Goal: Task Accomplishment & Management: Manage account settings

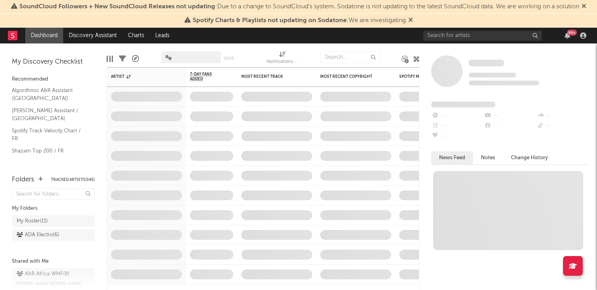
click at [412, 23] on icon at bounding box center [410, 20] width 5 height 6
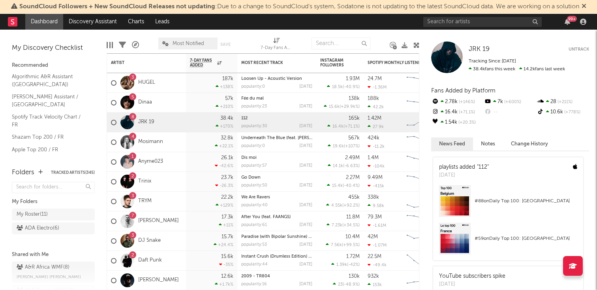
click at [585, 3] on icon at bounding box center [584, 6] width 5 height 6
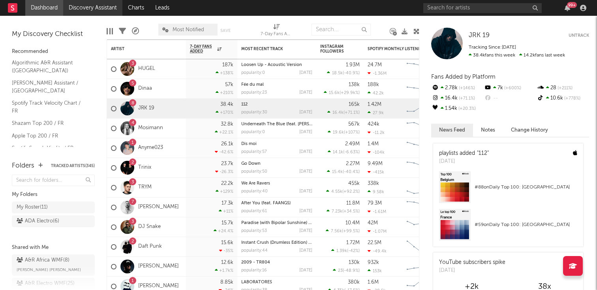
click at [79, 11] on link "Discovery Assistant" at bounding box center [92, 8] width 59 height 16
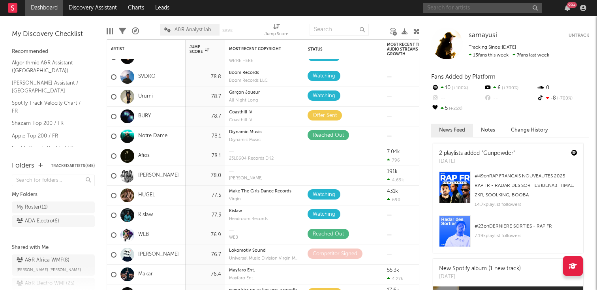
click at [448, 9] on input "text" at bounding box center [482, 8] width 119 height 10
click at [468, 11] on input "dakeez" at bounding box center [482, 8] width 119 height 10
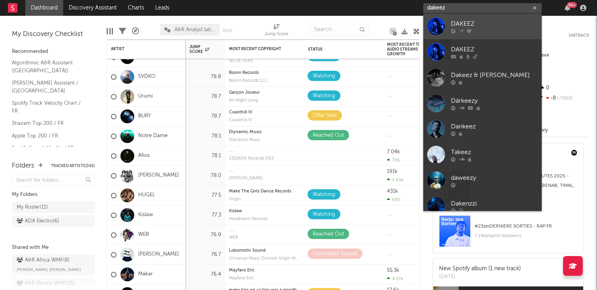
type input "dakeez"
click at [466, 21] on div "DAKEEZ" at bounding box center [494, 23] width 87 height 9
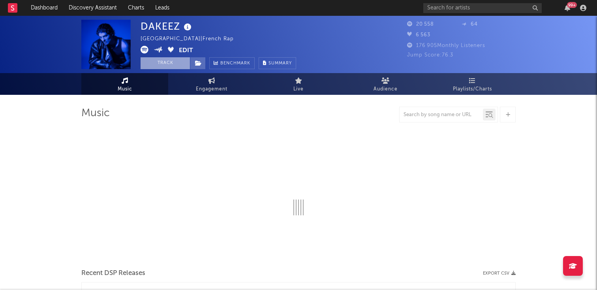
select select "6m"
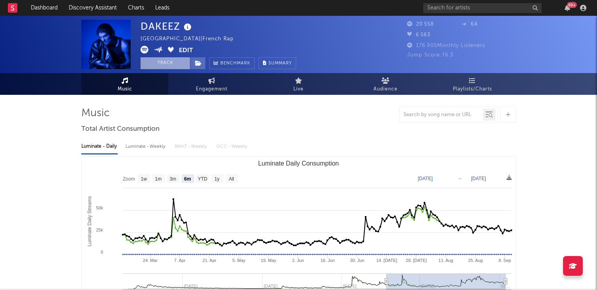
click at [155, 63] on button "Track" at bounding box center [165, 63] width 49 height 12
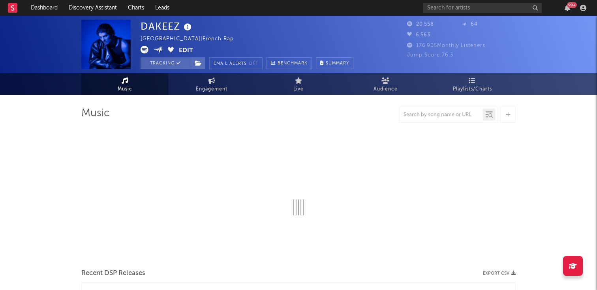
select select "6m"
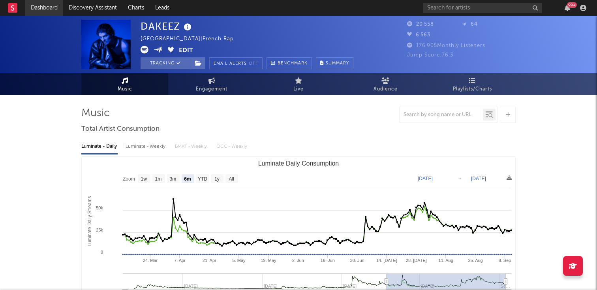
click at [47, 5] on link "Dashboard" at bounding box center [44, 8] width 38 height 16
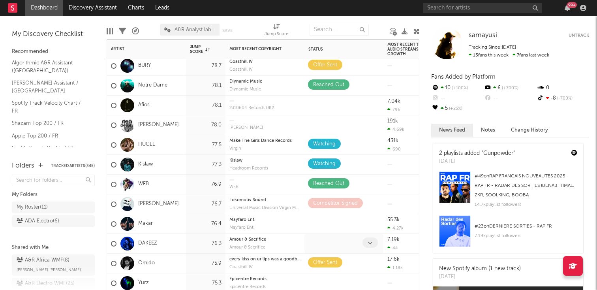
click at [371, 240] on icon at bounding box center [370, 242] width 5 height 5
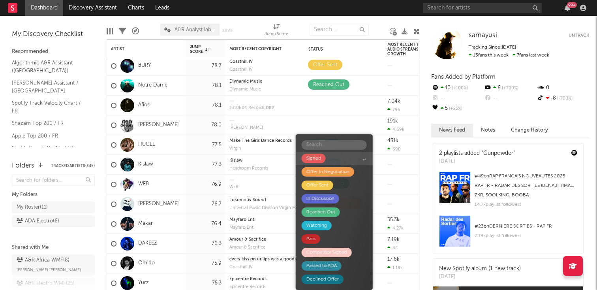
click at [319, 155] on div "Signed" at bounding box center [314, 158] width 15 height 9
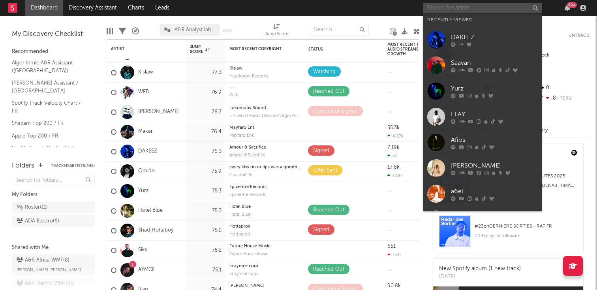
click at [462, 12] on input "text" at bounding box center [482, 8] width 119 height 10
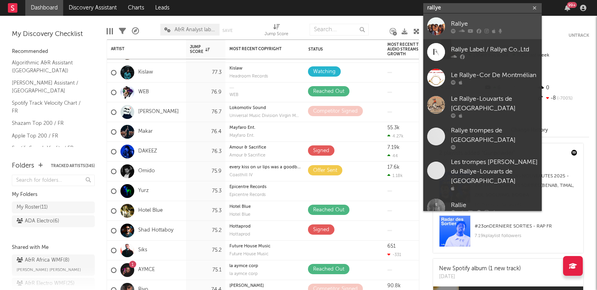
type input "rallye"
click at [468, 19] on div "Rallye" at bounding box center [494, 23] width 87 height 9
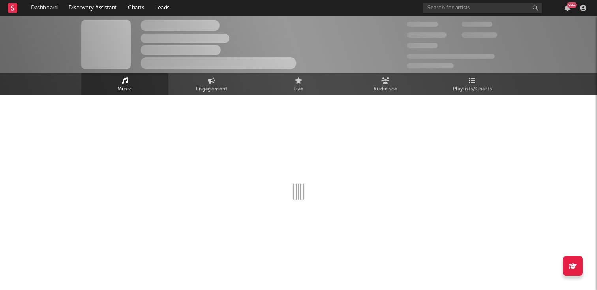
select select "1w"
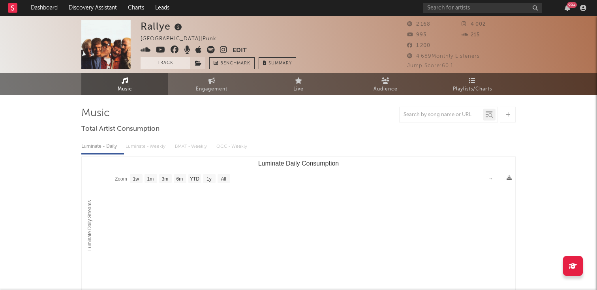
click at [164, 61] on button "Track" at bounding box center [165, 63] width 49 height 12
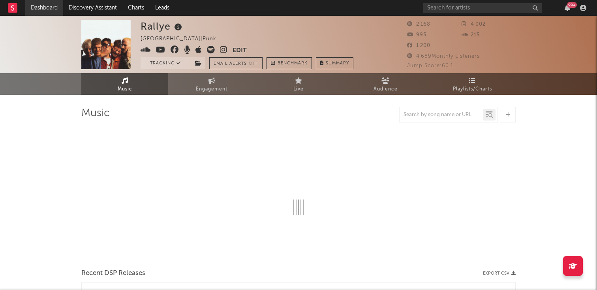
select select "1w"
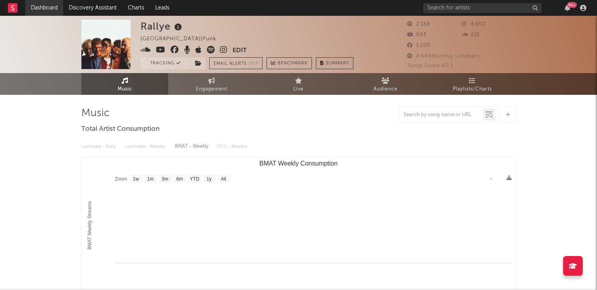
click at [38, 4] on link "Dashboard" at bounding box center [44, 8] width 38 height 16
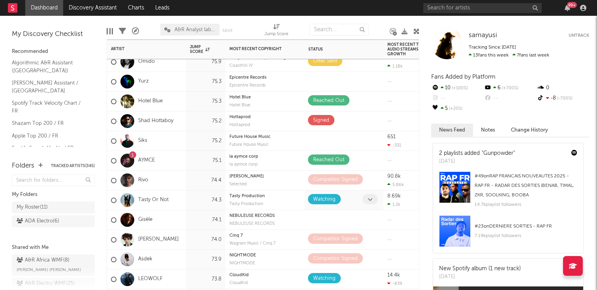
click at [367, 199] on span at bounding box center [370, 199] width 15 height 10
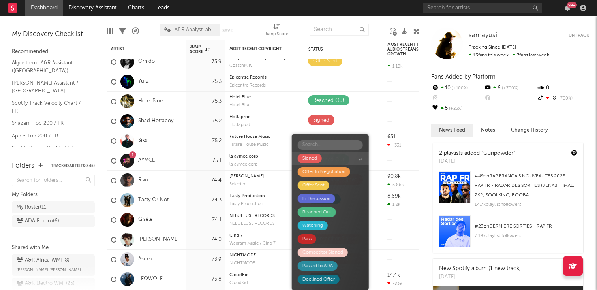
click at [327, 160] on span "Signed" at bounding box center [330, 158] width 77 height 13
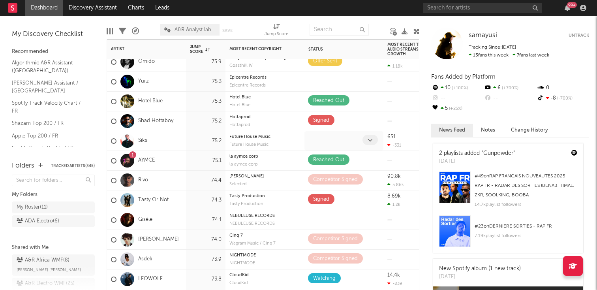
click at [367, 138] on span at bounding box center [370, 140] width 15 height 10
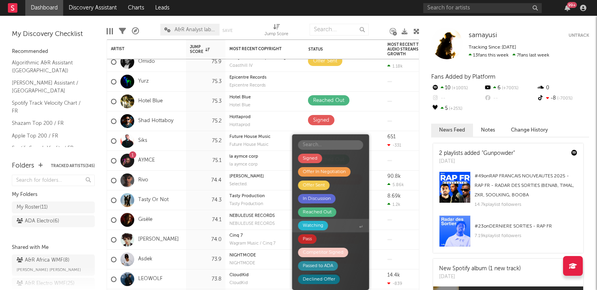
click at [323, 224] on div "Watching" at bounding box center [313, 225] width 21 height 9
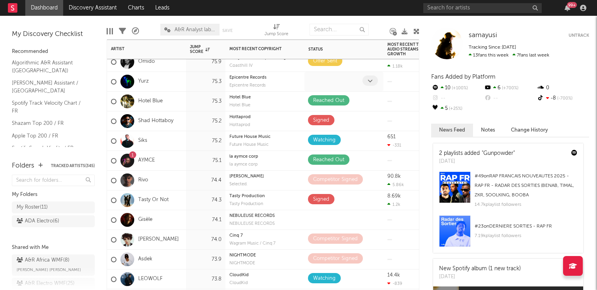
click at [370, 81] on icon at bounding box center [370, 80] width 5 height 5
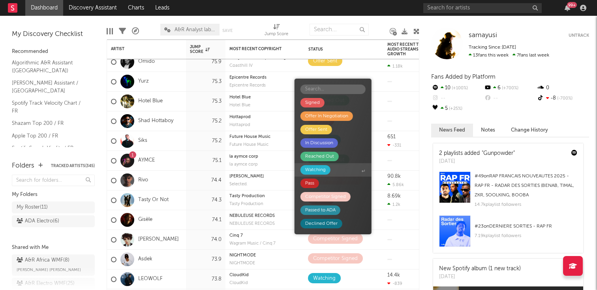
click at [331, 176] on span "Watching" at bounding box center [333, 169] width 77 height 13
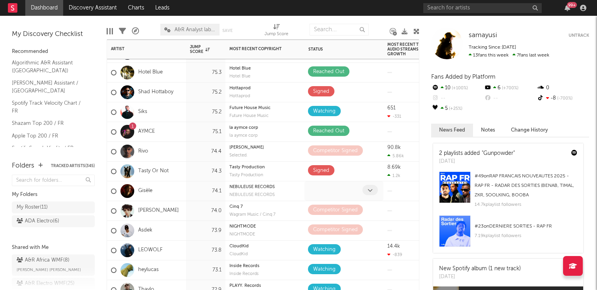
click at [373, 191] on span at bounding box center [370, 190] width 15 height 10
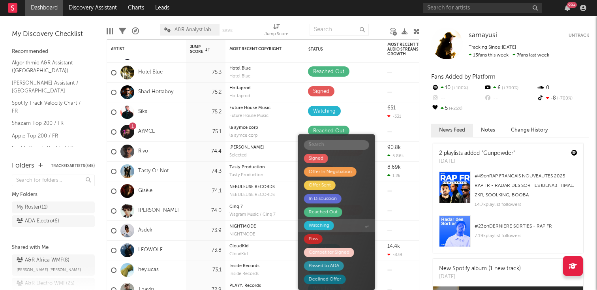
click at [325, 226] on div "Watching" at bounding box center [319, 225] width 21 height 9
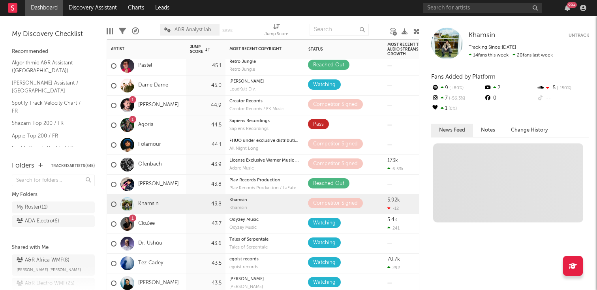
click at [402, 202] on div "5.92k -12" at bounding box center [406, 204] width 36 height 20
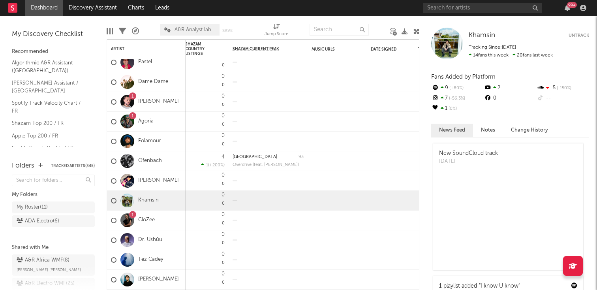
click at [133, 198] on div at bounding box center [127, 201] width 14 height 14
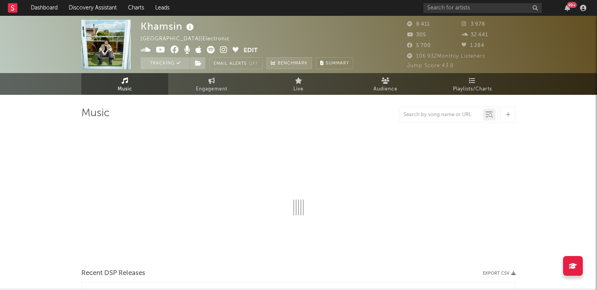
select select "6m"
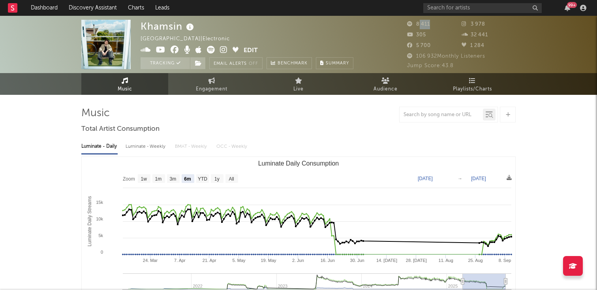
drag, startPoint x: 419, startPoint y: 24, endPoint x: 433, endPoint y: 24, distance: 14.6
click at [433, 24] on div "8 411" at bounding box center [434, 24] width 55 height 9
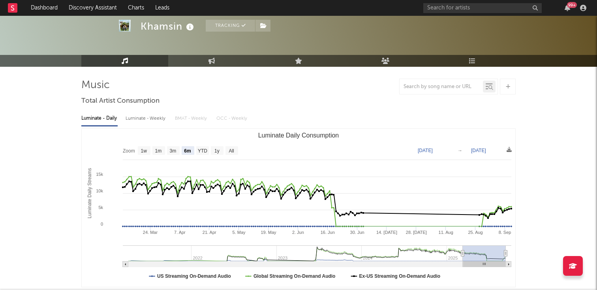
scroll to position [29, 0]
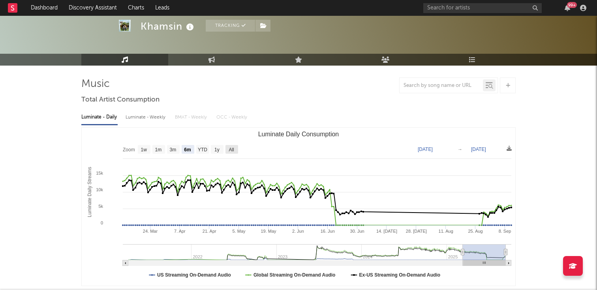
click at [235, 149] on rect "Luminate Daily Consumption" at bounding box center [232, 149] width 13 height 9
select select "All"
type input "[DATE]"
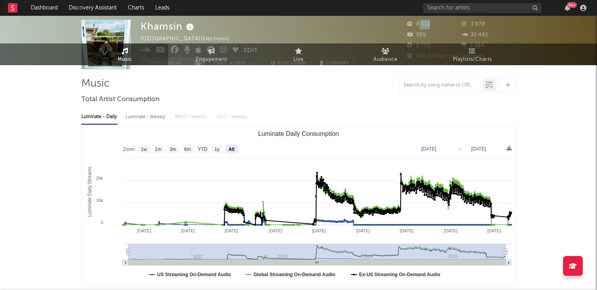
scroll to position [0, 0]
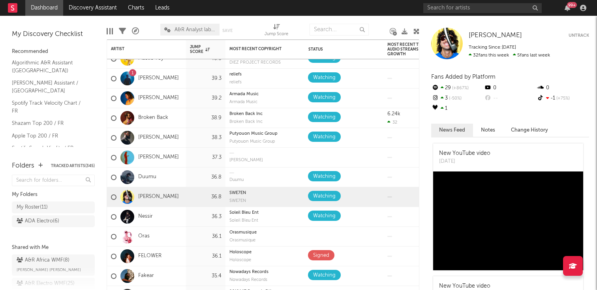
click at [105, 175] on div "Folders Tracked Artists ( 345 ) My Folders My Roster ( 11 ) ADA Electro ( 6 ) S…" at bounding box center [53, 221] width 107 height 137
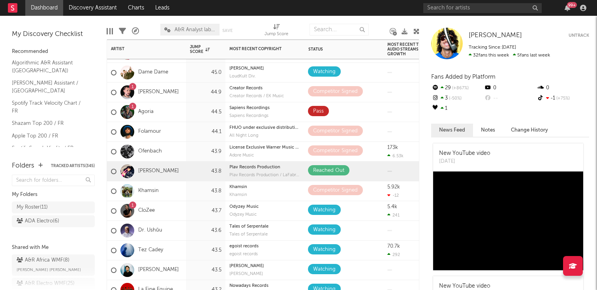
click at [199, 177] on div "43.8" at bounding box center [206, 172] width 40 height 20
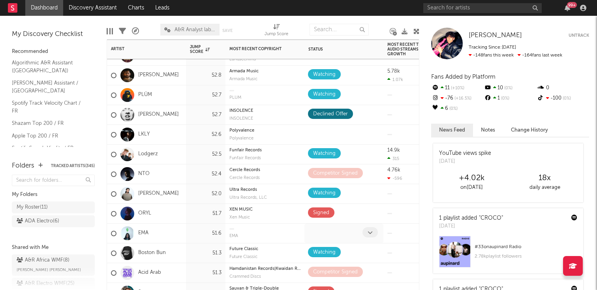
click at [371, 231] on icon at bounding box center [370, 232] width 5 height 5
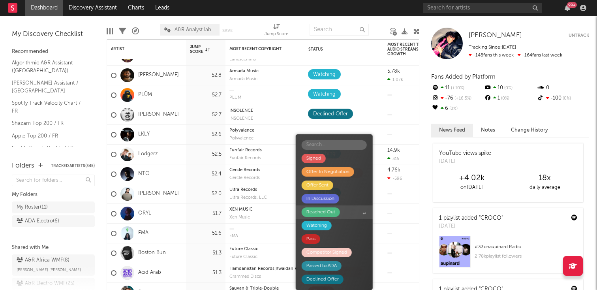
click at [340, 209] on span "Reached Out" at bounding box center [334, 211] width 77 height 13
